Goal: Transaction & Acquisition: Book appointment/travel/reservation

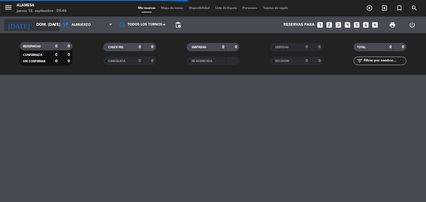
click at [38, 26] on input "dom. [DATE]" at bounding box center [60, 25] width 53 height 10
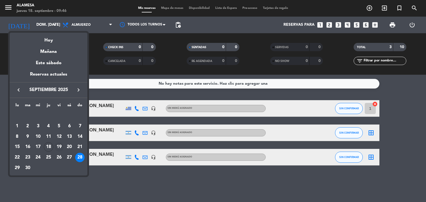
click at [58, 146] on div "19" at bounding box center [58, 147] width 9 height 9
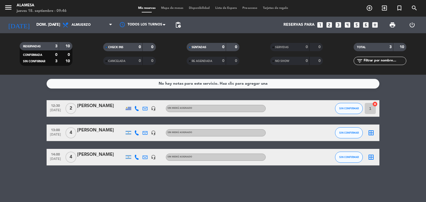
type input "vie. [DATE]"
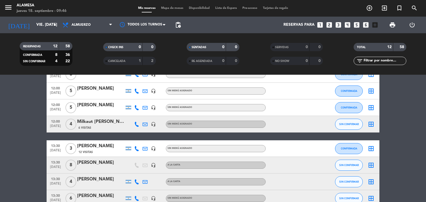
scroll to position [51, 0]
click at [71, 106] on span "5" at bounding box center [70, 107] width 11 height 11
click at [78, 107] on div "[PERSON_NAME]" at bounding box center [100, 105] width 47 height 7
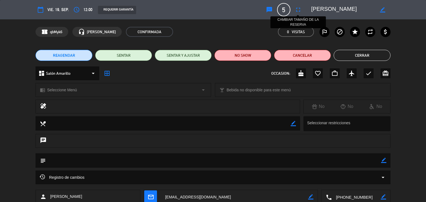
click at [295, 8] on icon "fullscreen" at bounding box center [298, 9] width 7 height 7
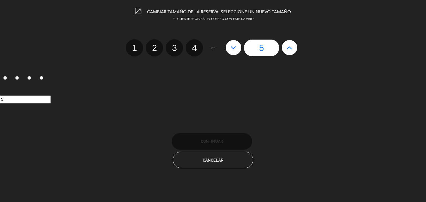
click at [194, 50] on label "4" at bounding box center [194, 47] width 17 height 17
click at [194, 45] on input "4" at bounding box center [194, 43] width 4 height 4
radio input "true"
radio input "false"
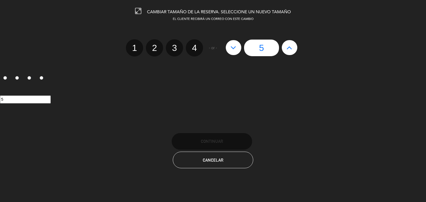
radio input "false"
radio input "true"
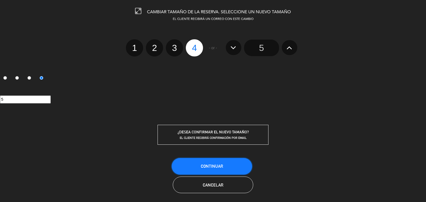
click at [213, 166] on span "Continuar" at bounding box center [212, 166] width 22 height 5
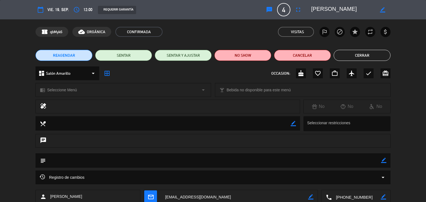
click at [350, 60] on button "Cerrar" at bounding box center [362, 55] width 57 height 11
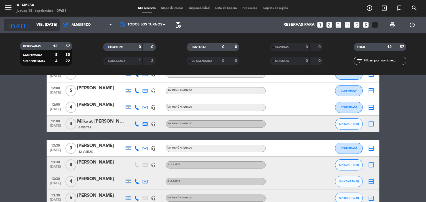
click at [34, 23] on input "vie. [DATE]" at bounding box center [60, 25] width 53 height 10
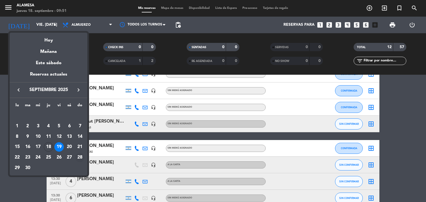
click at [79, 160] on div "28" at bounding box center [79, 157] width 9 height 9
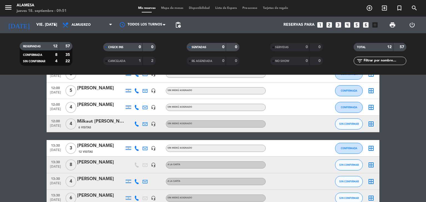
type input "dom. [DATE]"
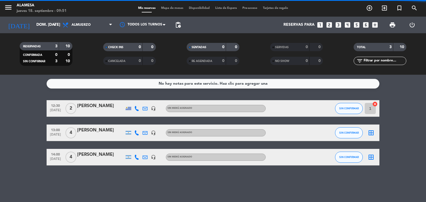
scroll to position [0, 0]
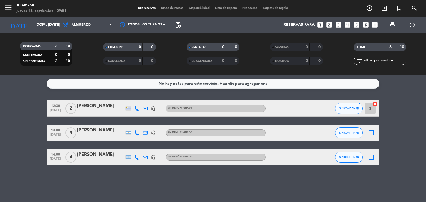
click at [328, 26] on icon "looks_two" at bounding box center [329, 24] width 7 height 7
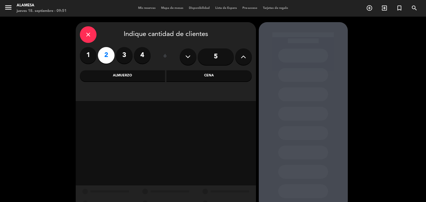
click at [145, 75] on div "Almuerzo" at bounding box center [122, 75] width 85 height 11
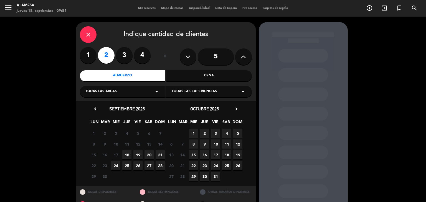
click at [160, 164] on span "28" at bounding box center [160, 165] width 9 height 9
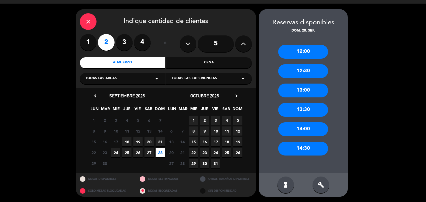
click at [300, 72] on div "12:30" at bounding box center [303, 71] width 50 height 14
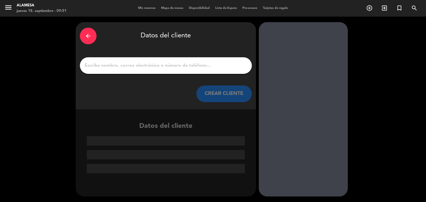
scroll to position [0, 0]
click at [184, 65] on input "1" at bounding box center [166, 66] width 164 height 8
paste input "[PERSON_NAME]"
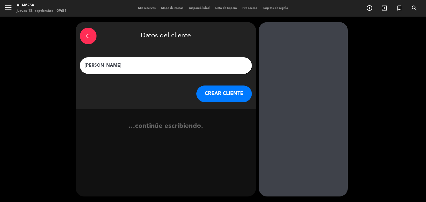
type input "[PERSON_NAME]"
click at [239, 92] on button "CREAR CLIENTE" at bounding box center [223, 94] width 55 height 17
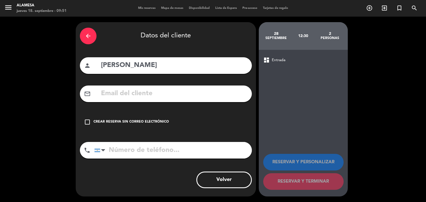
click at [161, 93] on input "text" at bounding box center [173, 93] width 147 height 11
click at [147, 96] on input "text" at bounding box center [173, 93] width 147 height 11
paste input "[EMAIL_ADDRESS][DOMAIN_NAME]"
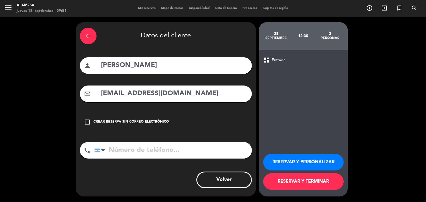
type input "[EMAIL_ADDRESS][DOMAIN_NAME]"
click at [104, 148] on div at bounding box center [103, 150] width 4 height 7
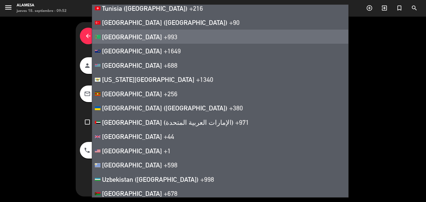
scroll to position [3221, 0]
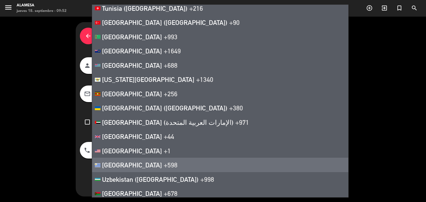
click at [111, 158] on li "[GEOGRAPHIC_DATA] +598" at bounding box center [220, 165] width 256 height 14
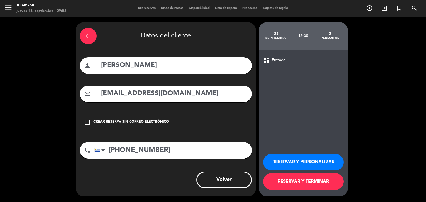
type input "[PHONE_NUMBER]"
click at [300, 183] on button "RESERVAR Y TERMINAR" at bounding box center [303, 182] width 80 height 17
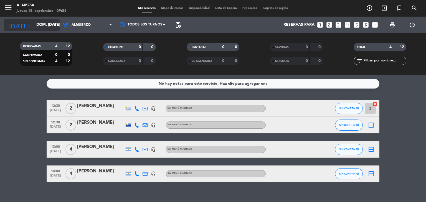
click at [36, 22] on input "dom. [DATE]" at bounding box center [60, 25] width 53 height 10
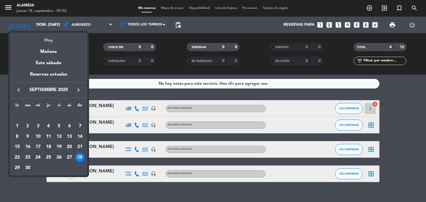
click at [48, 40] on div "Hoy" at bounding box center [49, 38] width 78 height 11
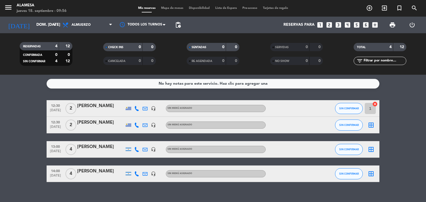
type input "[DEMOGRAPHIC_DATA] [DATE]"
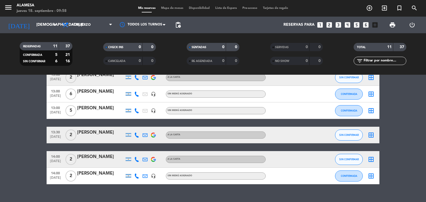
scroll to position [131, 0]
